Goal: Task Accomplishment & Management: Use online tool/utility

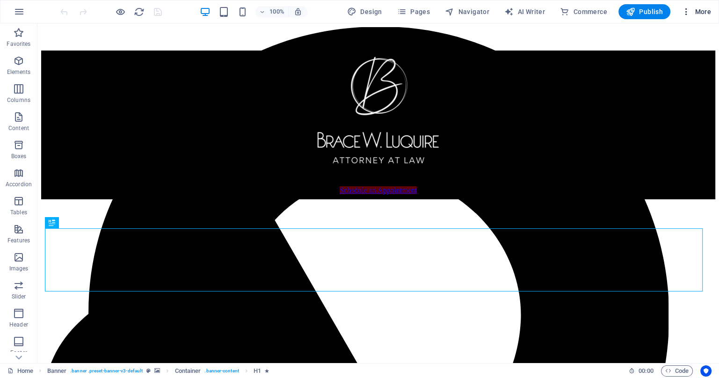
click at [697, 10] on span "More" at bounding box center [695, 11] width 29 height 9
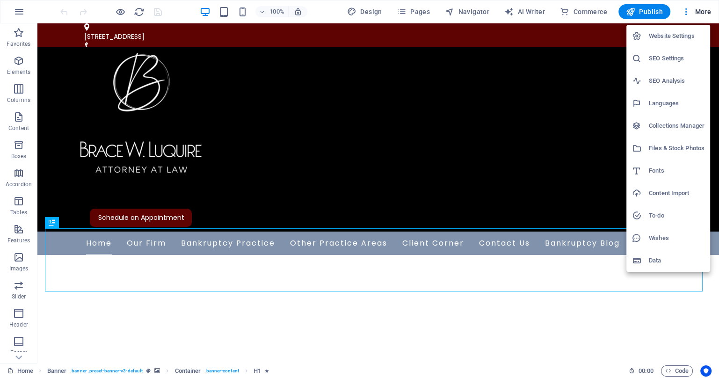
click at [658, 258] on h6 "Data" at bounding box center [676, 260] width 56 height 11
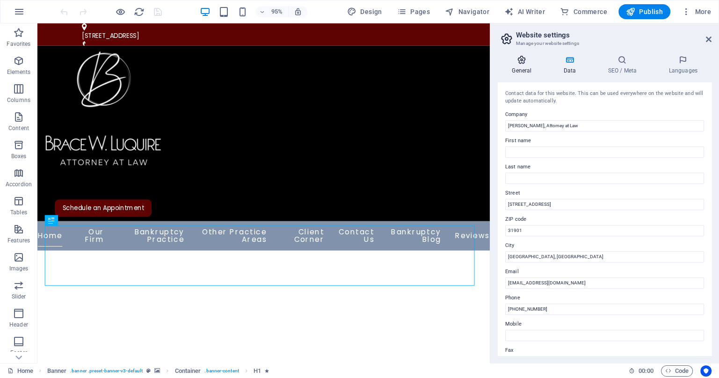
click at [522, 61] on icon at bounding box center [521, 59] width 48 height 9
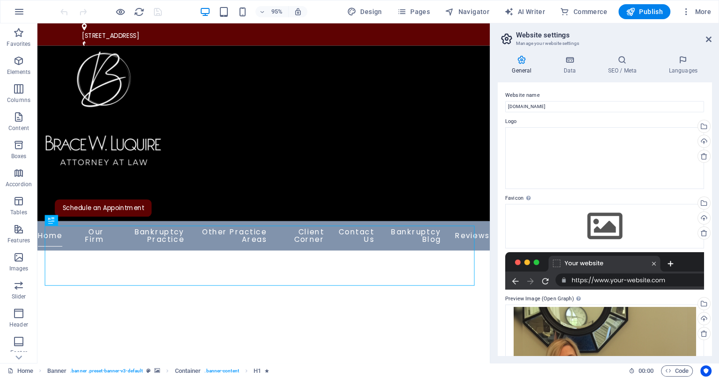
click at [711, 38] on aside "Website settings Manage your website settings General Data SEO / Meta Languages…" at bounding box center [603, 192] width 229 height 339
click at [621, 63] on icon at bounding box center [621, 59] width 57 height 9
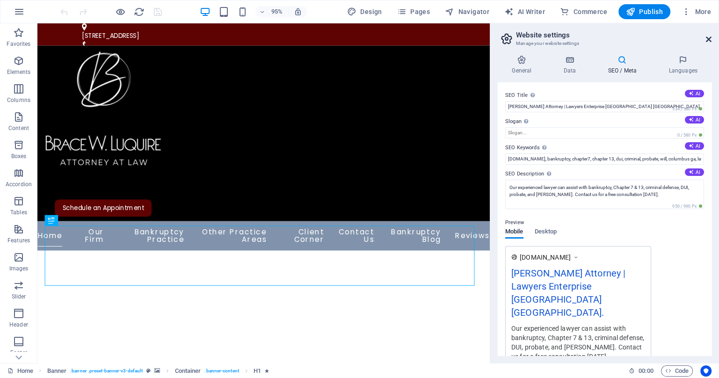
click at [708, 39] on icon at bounding box center [708, 39] width 6 height 7
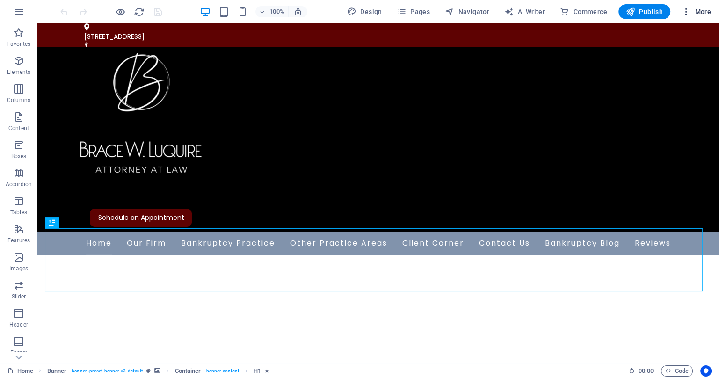
click at [705, 13] on span "More" at bounding box center [695, 11] width 29 height 9
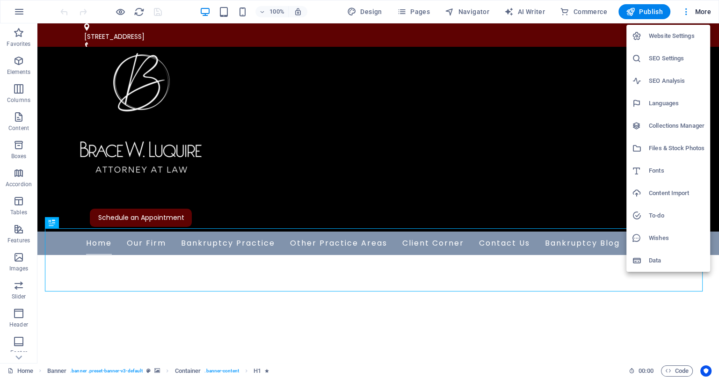
click at [704, 14] on div at bounding box center [359, 189] width 719 height 378
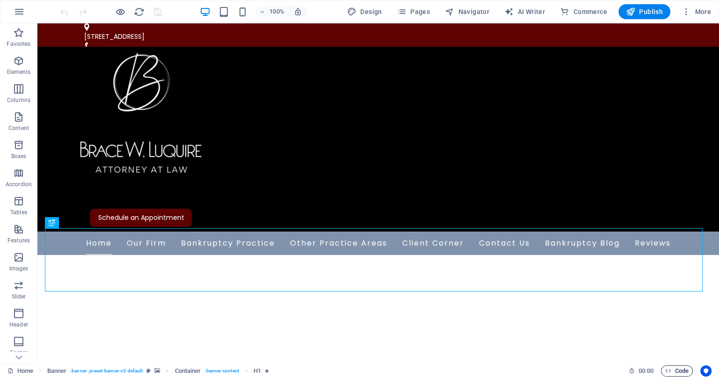
click at [677, 370] on span "Code" at bounding box center [676, 370] width 23 height 11
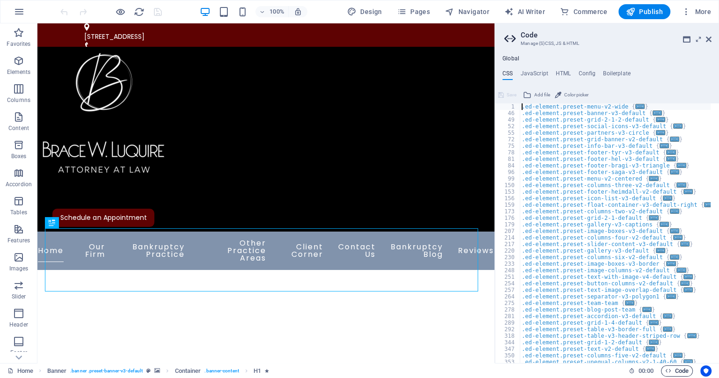
click at [677, 370] on span "Code" at bounding box center [676, 370] width 23 height 11
click at [665, 371] on icon "button" at bounding box center [668, 370] width 6 height 6
click at [707, 39] on icon at bounding box center [708, 39] width 6 height 7
